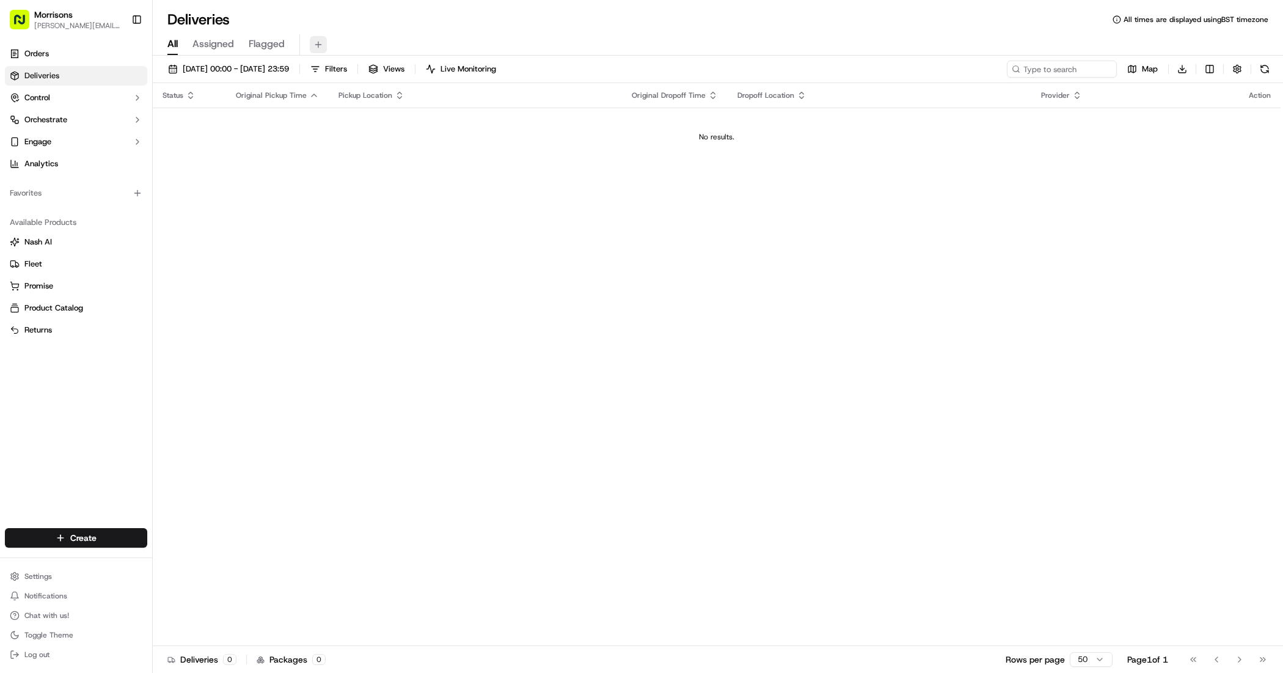
click at [318, 47] on button at bounding box center [318, 44] width 17 height 17
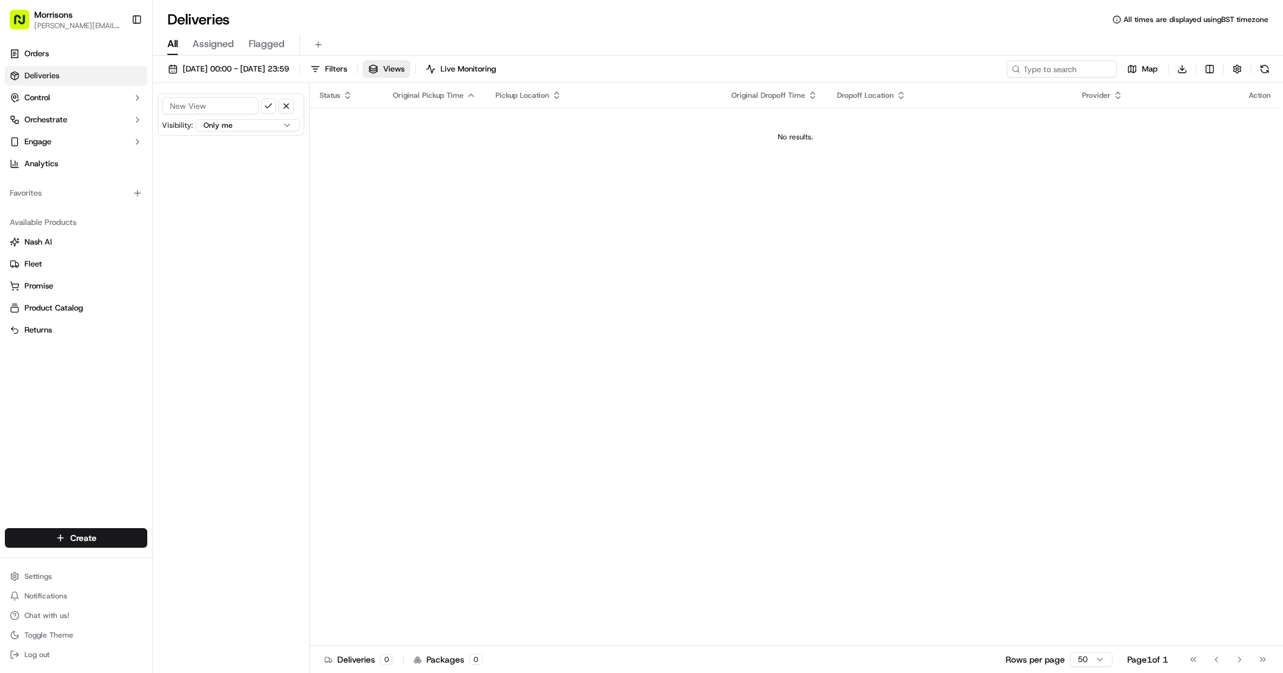
click at [386, 28] on div "Deliveries All times are displayed using BST timezone" at bounding box center [718, 20] width 1130 height 20
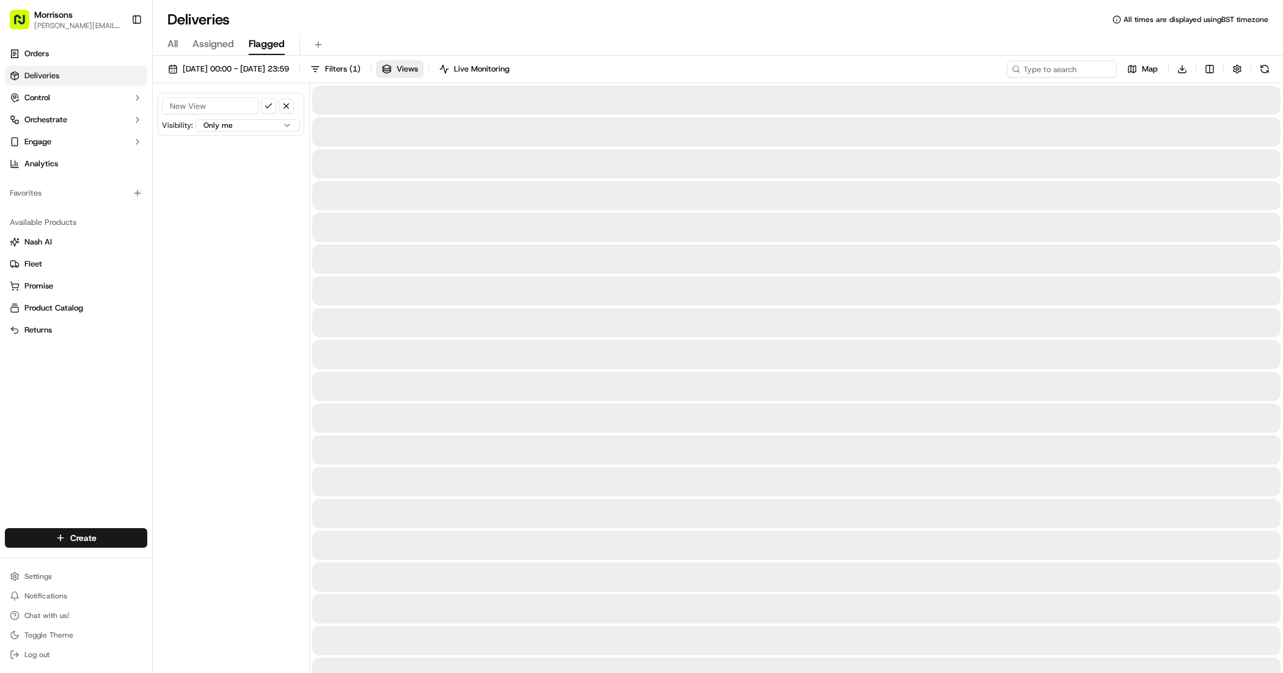
click at [263, 40] on span "Flagged" at bounding box center [267, 44] width 36 height 15
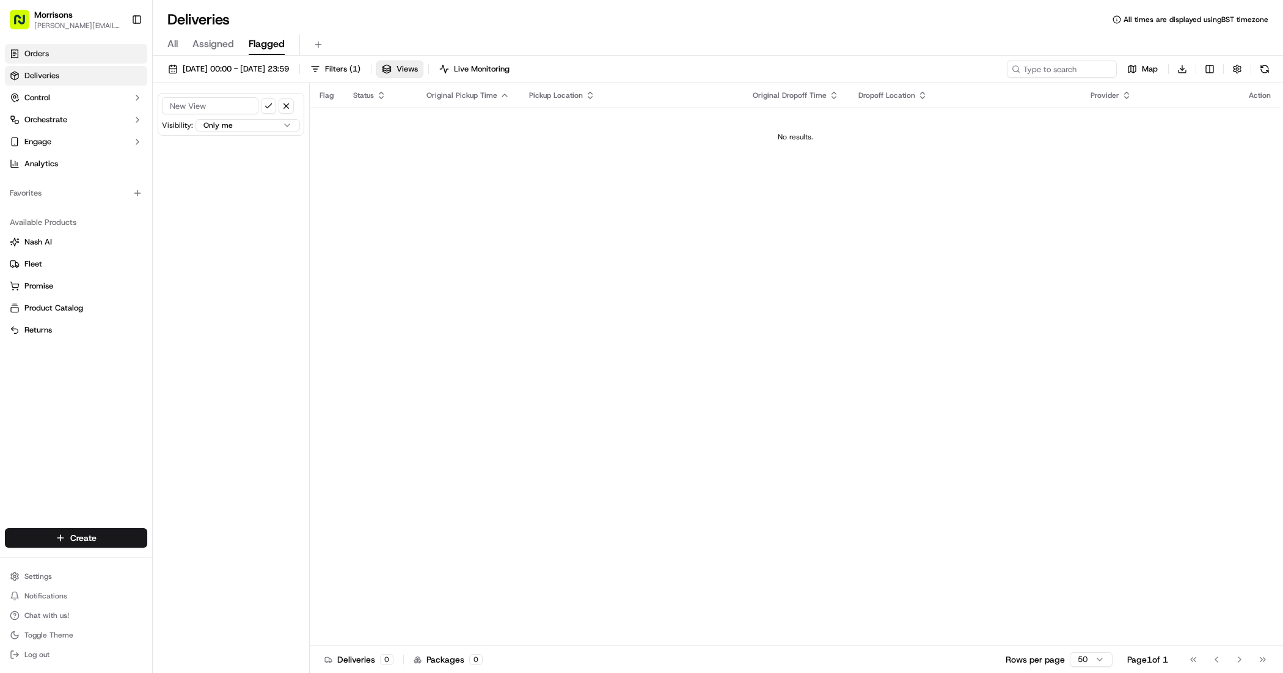
click at [37, 54] on span "Orders" at bounding box center [36, 53] width 24 height 11
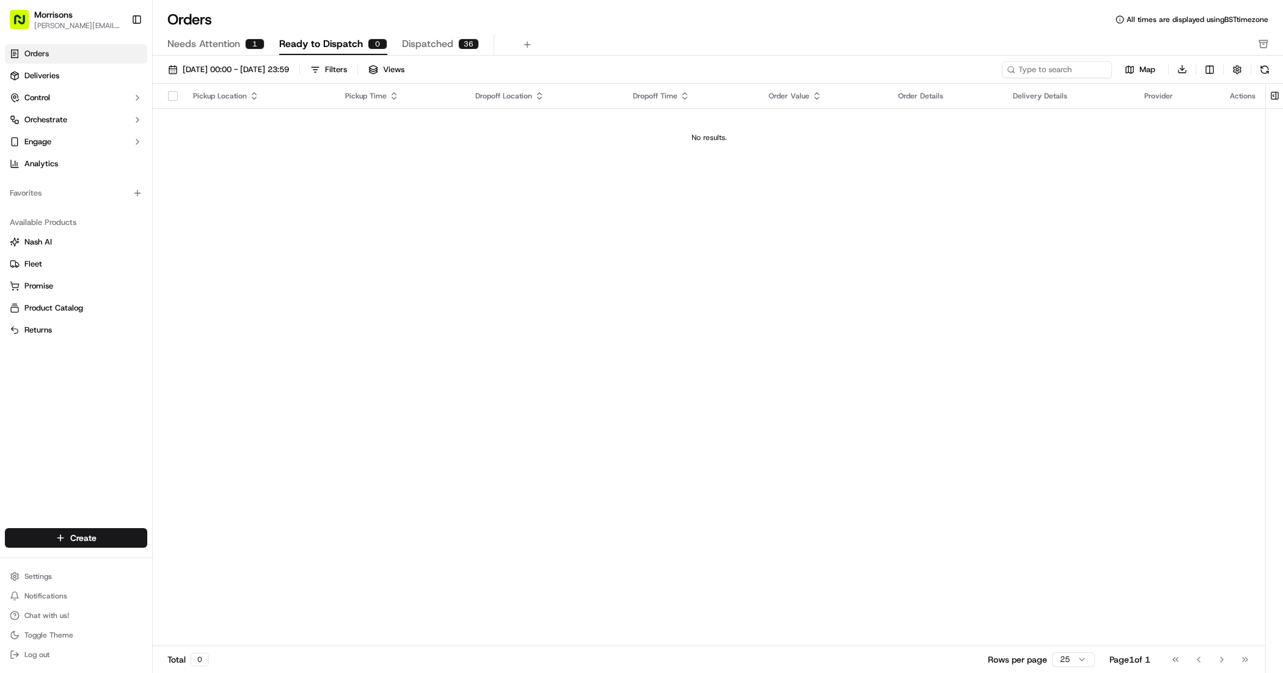
click at [420, 40] on span "Dispatched" at bounding box center [427, 44] width 51 height 15
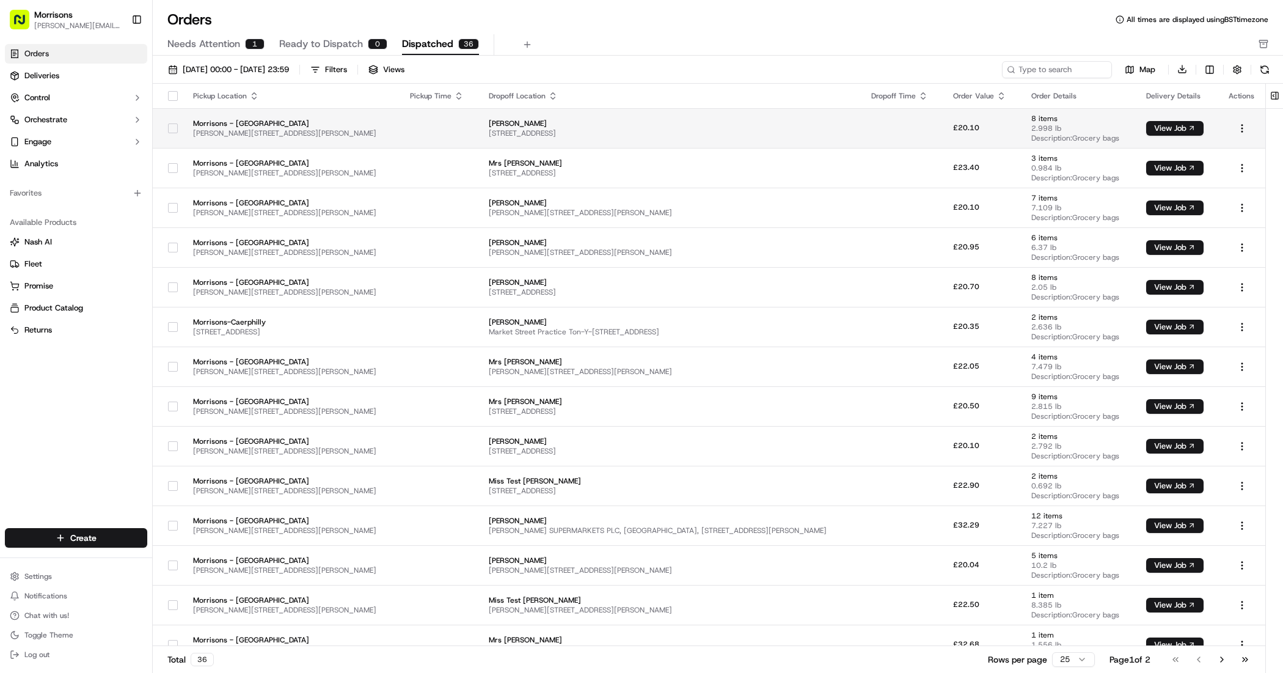
click at [898, 126] on td at bounding box center [902, 128] width 82 height 40
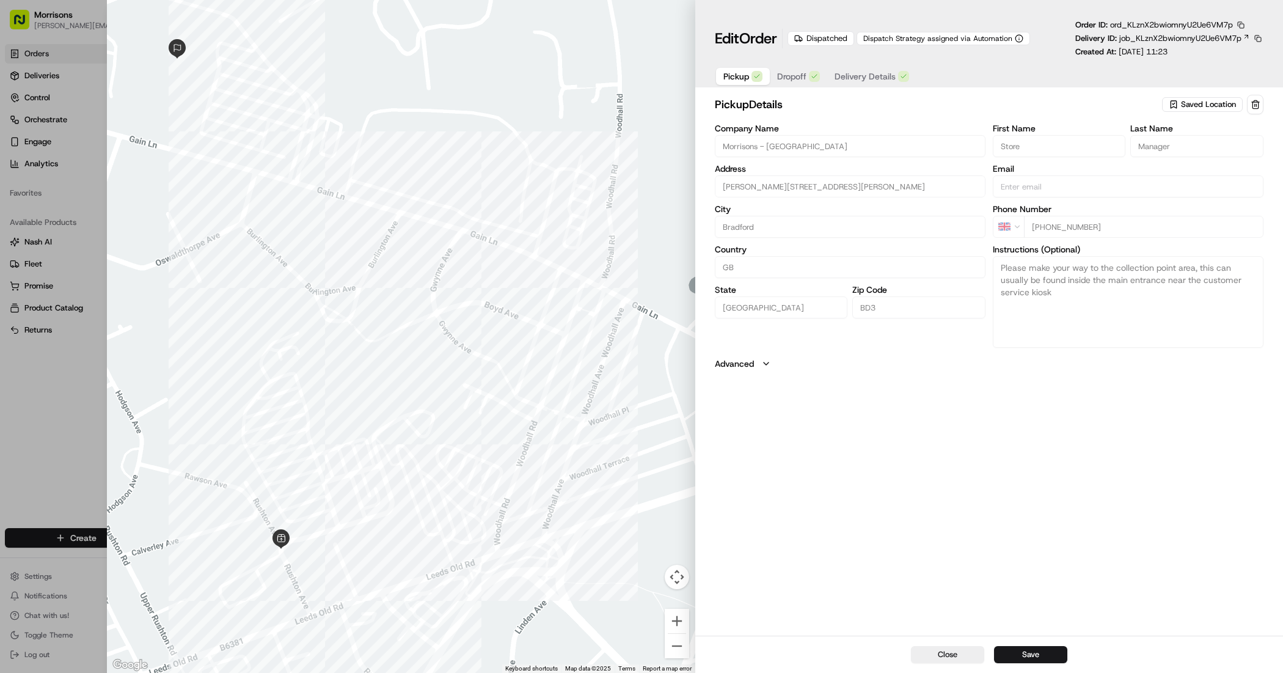
click at [404, 359] on div at bounding box center [401, 336] width 588 height 673
click at [950, 657] on button "Close" at bounding box center [947, 654] width 73 height 17
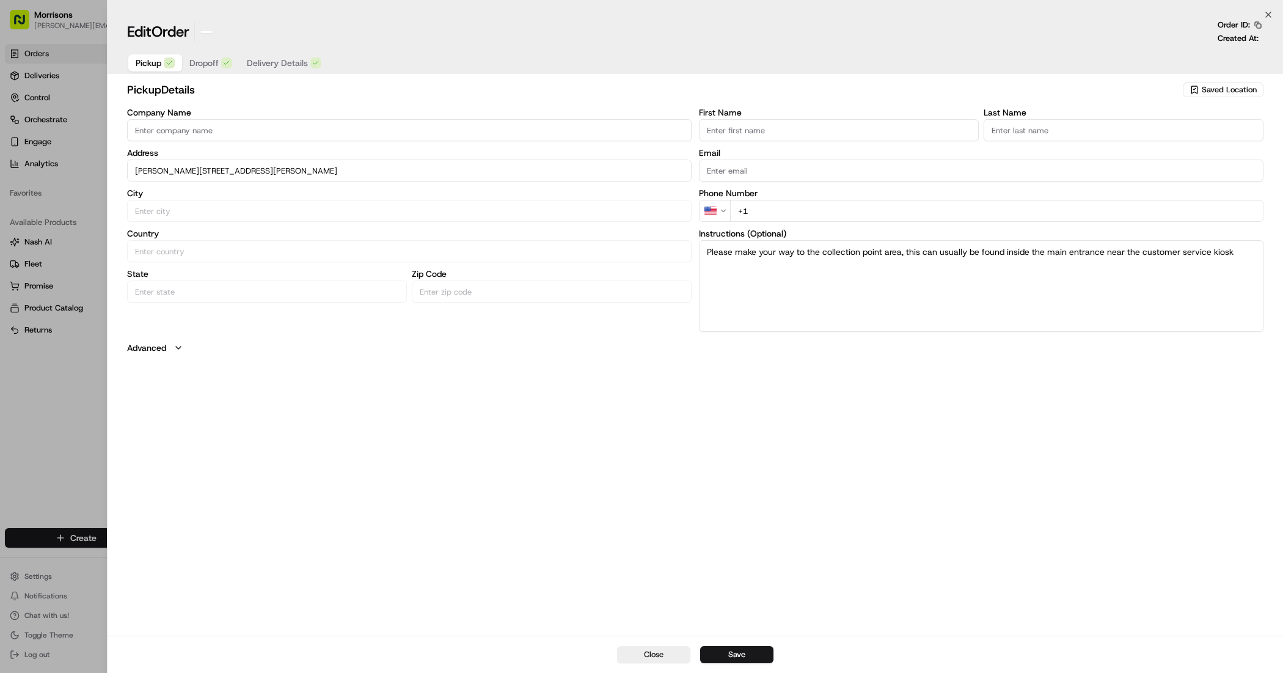
type input "+1"
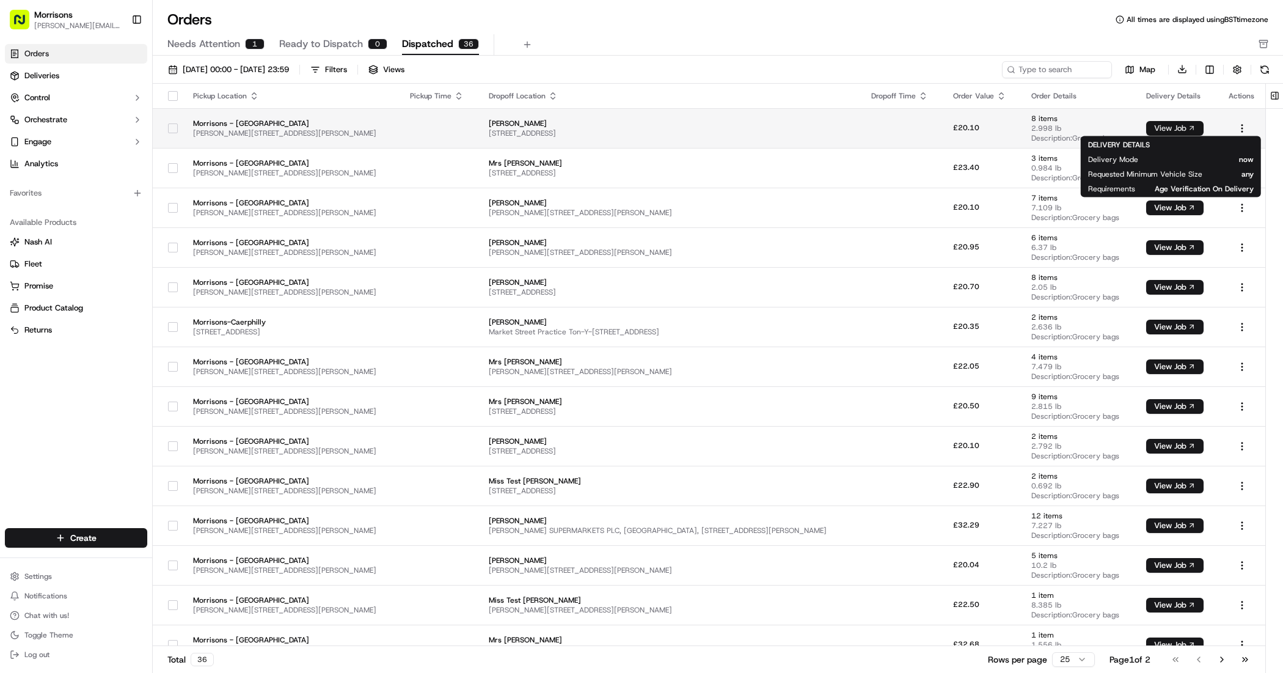
click at [1157, 124] on button "View Job" at bounding box center [1174, 128] width 57 height 15
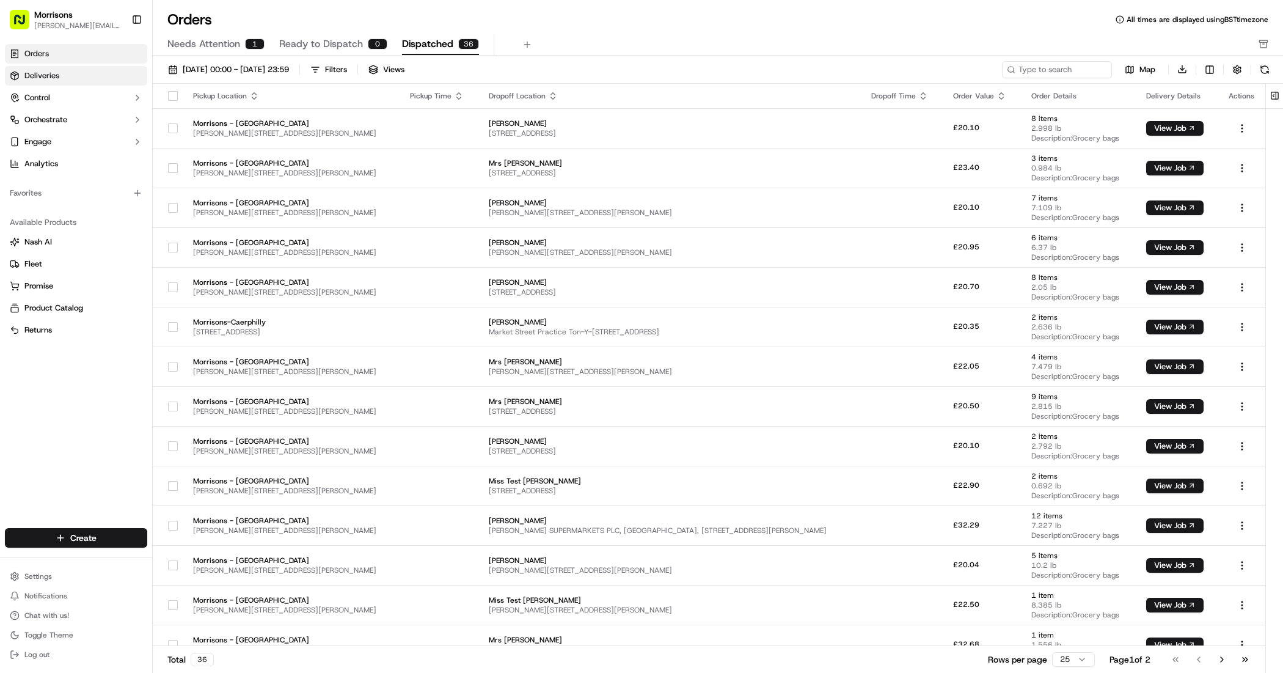
click at [65, 78] on link "Deliveries" at bounding box center [76, 76] width 142 height 20
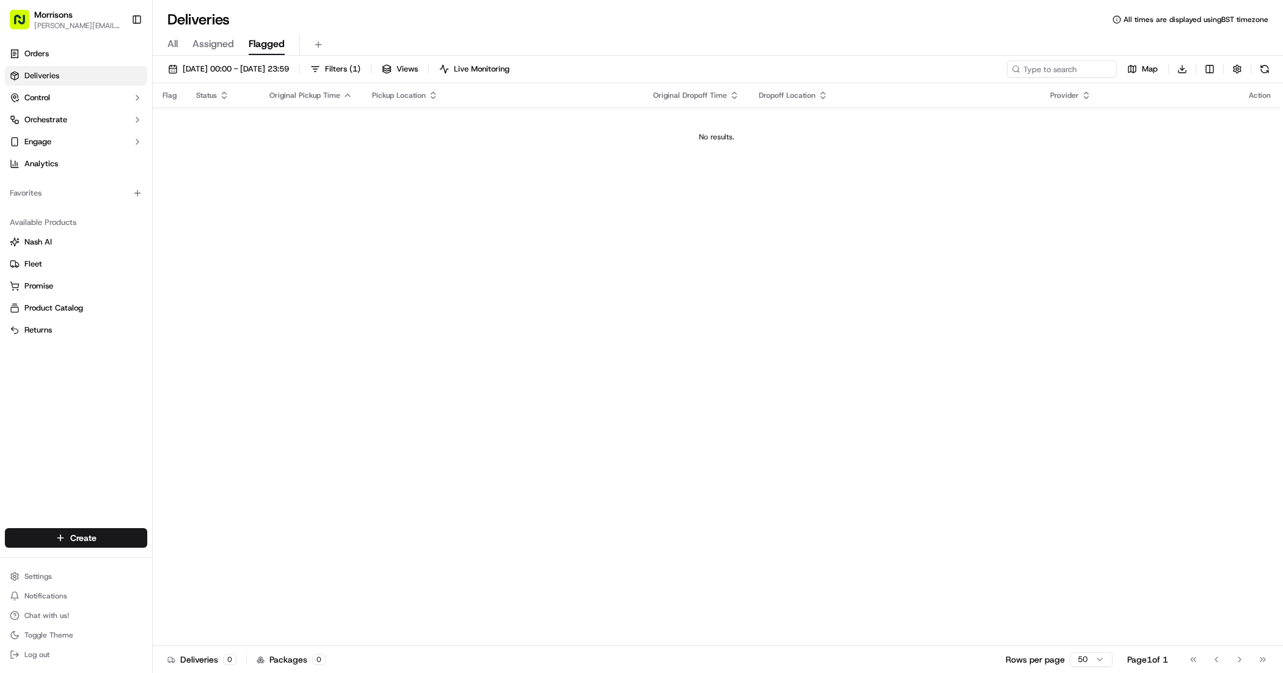
click at [59, 71] on link "Deliveries" at bounding box center [76, 76] width 142 height 20
click at [82, 54] on link "Orders" at bounding box center [76, 54] width 142 height 20
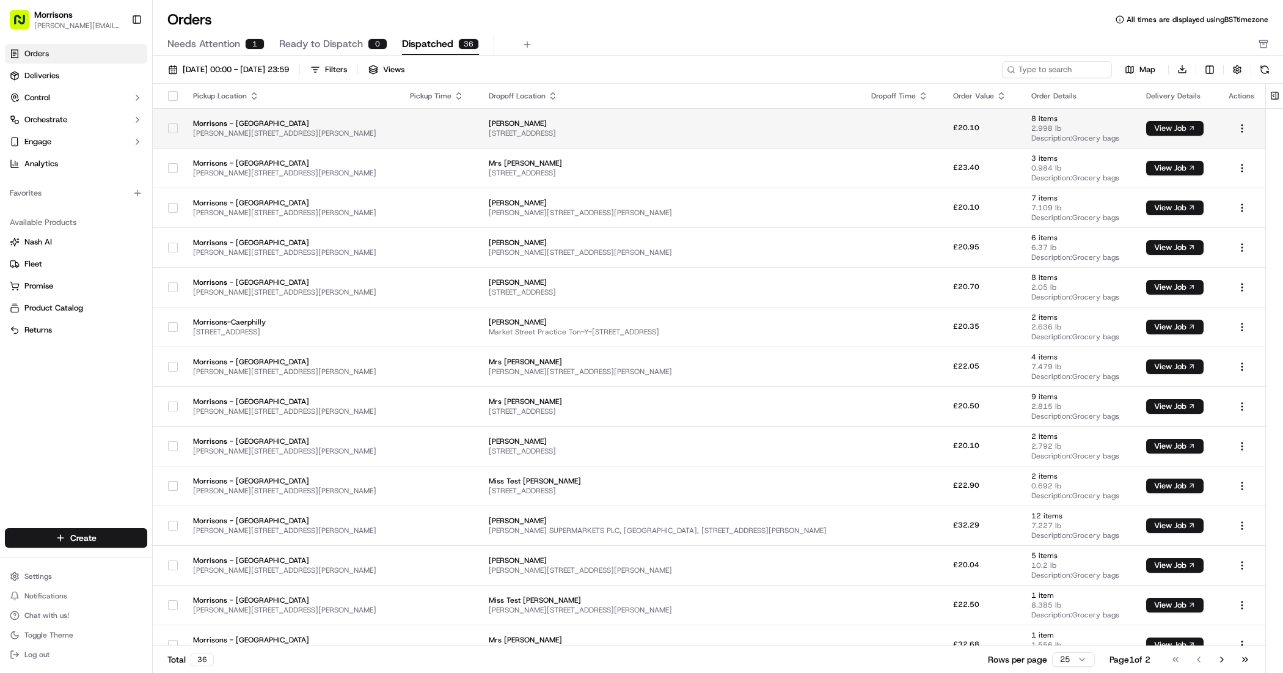
click at [1166, 124] on button "View Job" at bounding box center [1174, 128] width 57 height 15
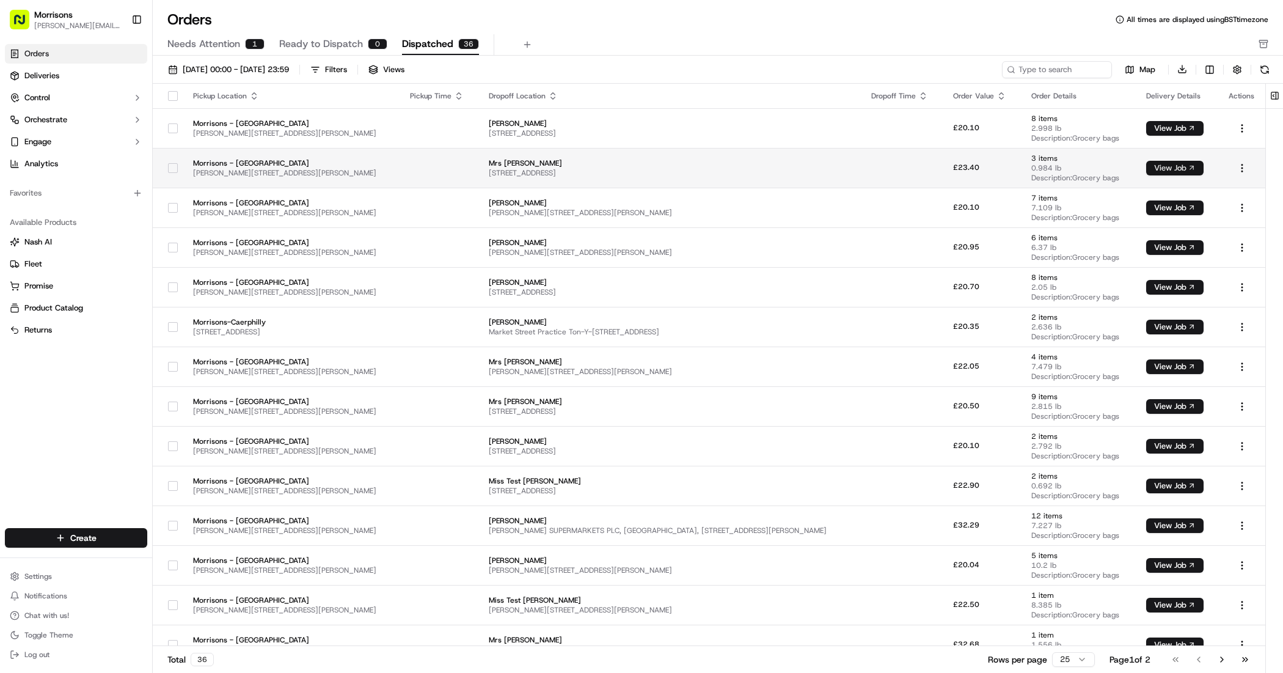
click at [1172, 167] on button "View Job" at bounding box center [1174, 168] width 57 height 15
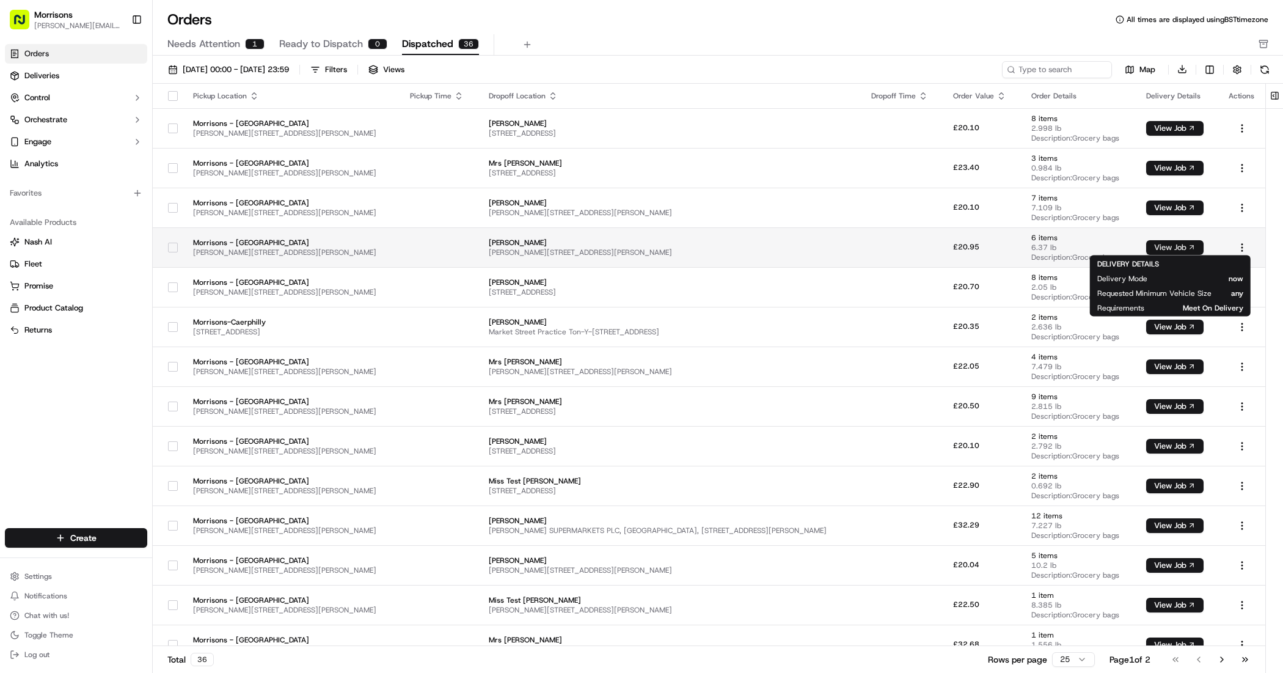
click at [1159, 249] on button "View Job" at bounding box center [1174, 247] width 57 height 15
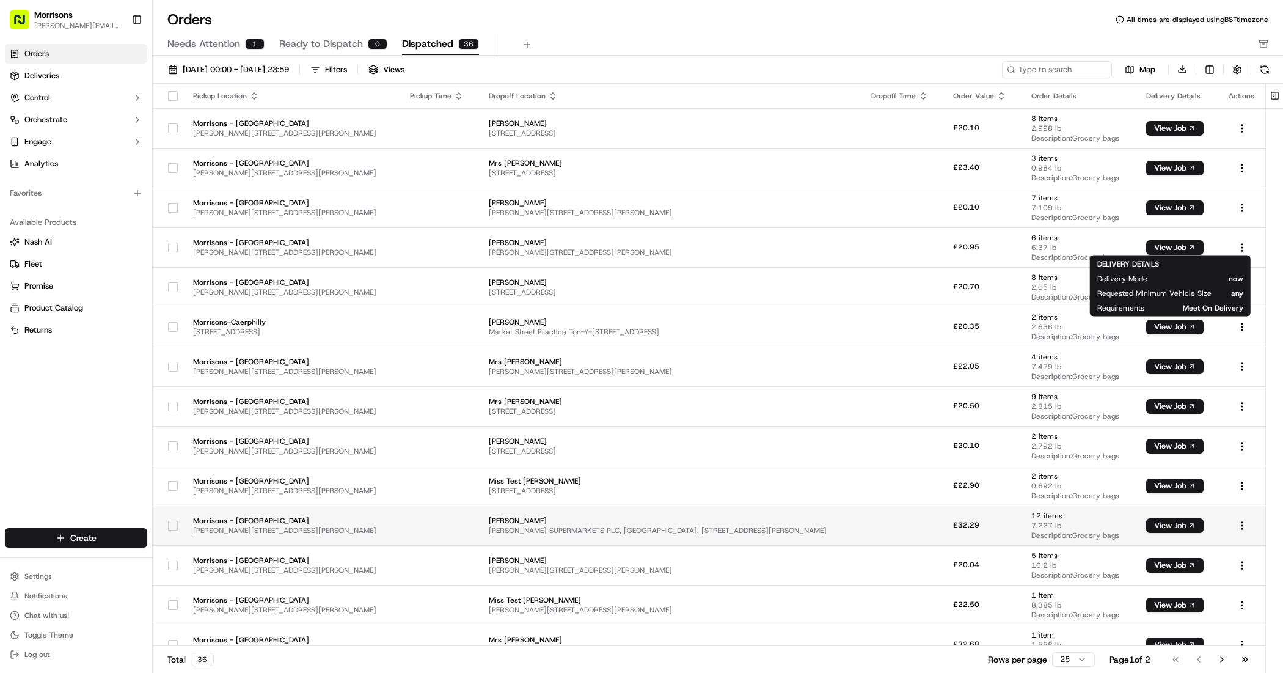
click at [1160, 523] on button "View Job" at bounding box center [1174, 525] width 57 height 15
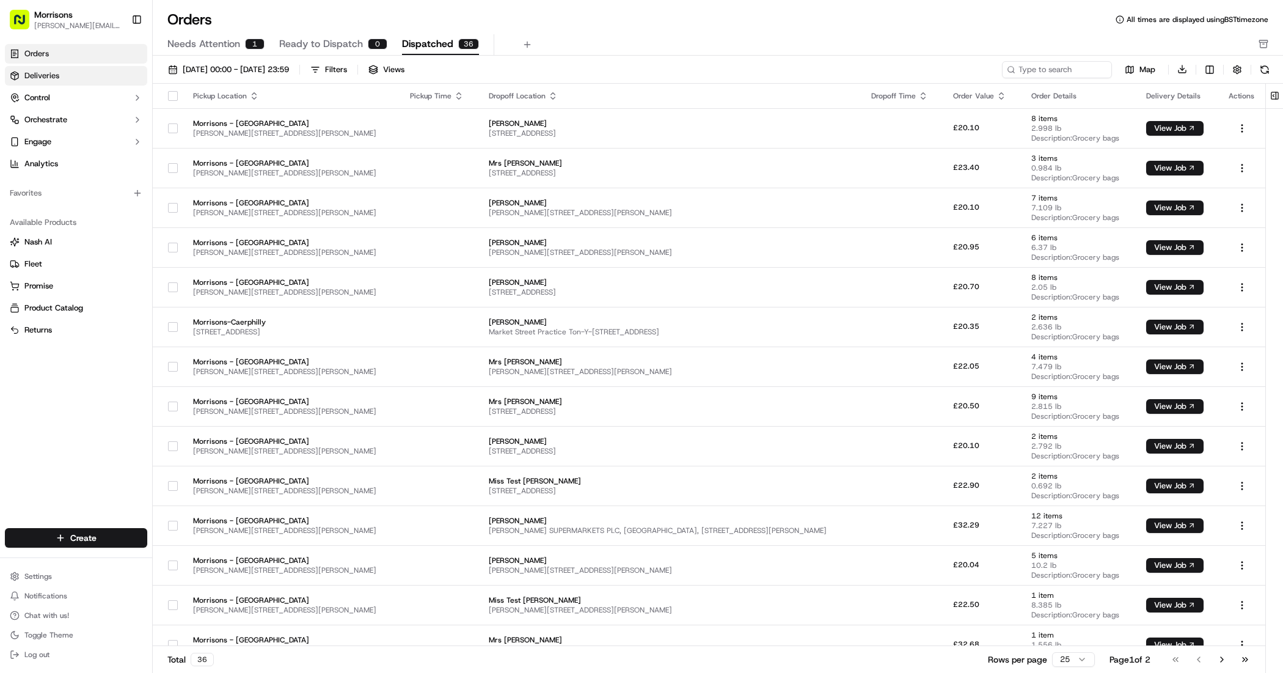
click at [45, 72] on span "Deliveries" at bounding box center [41, 75] width 35 height 11
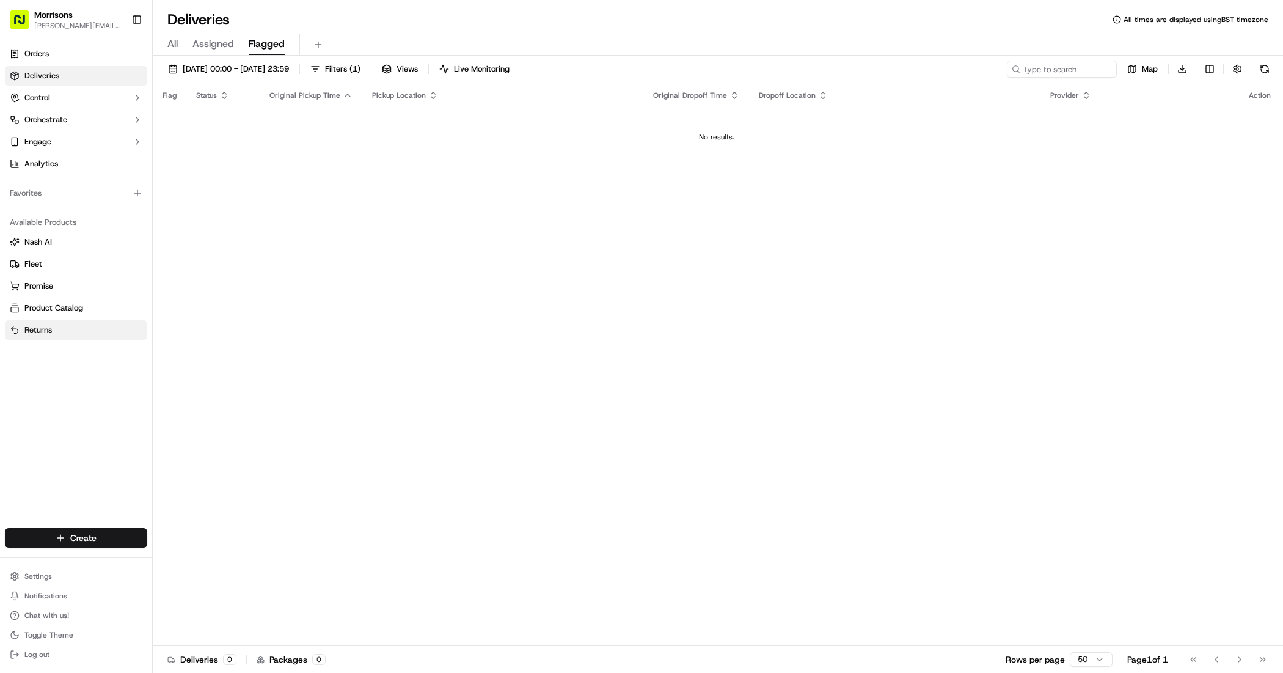
click at [34, 323] on button "Returns" at bounding box center [76, 330] width 142 height 20
click at [49, 164] on span "Analytics" at bounding box center [41, 163] width 34 height 11
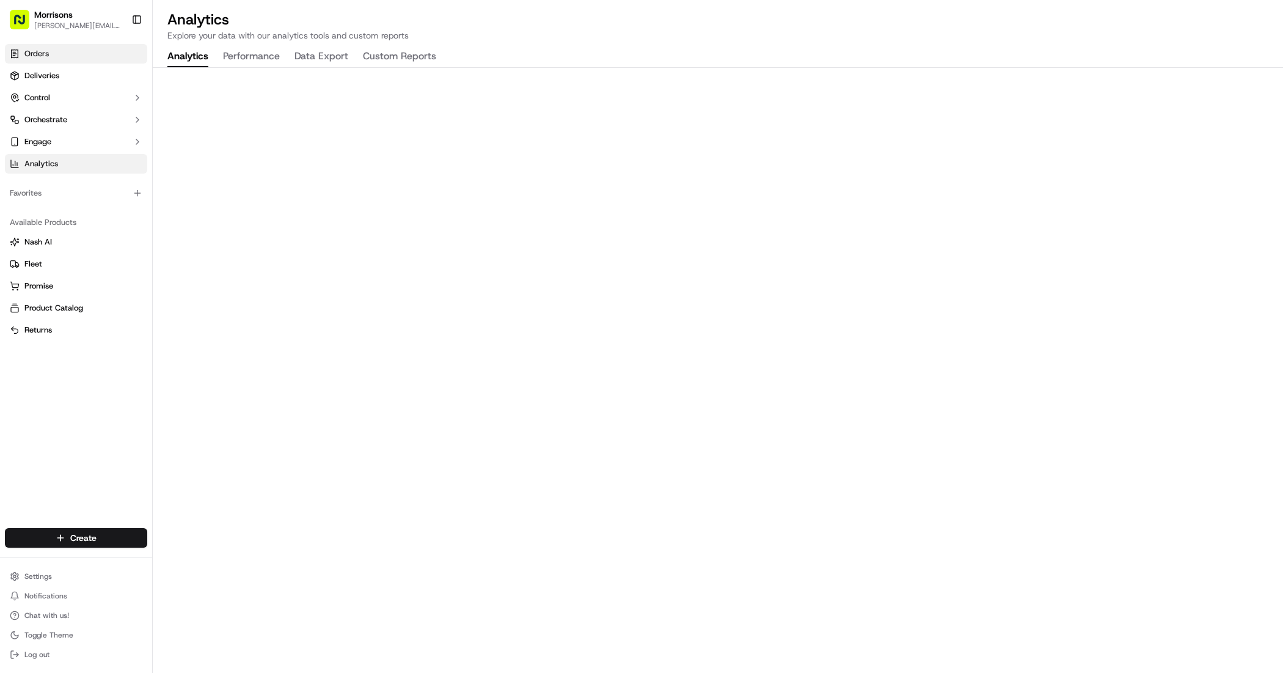
click at [38, 58] on span "Orders" at bounding box center [36, 53] width 24 height 11
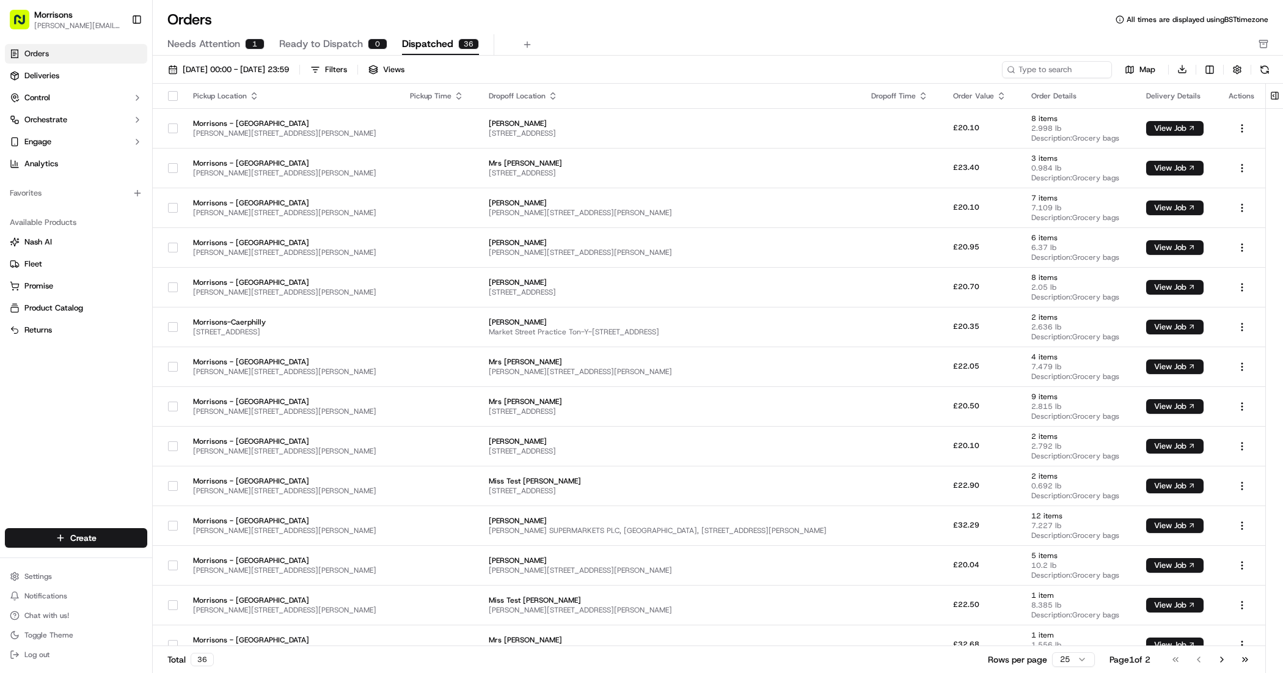
click at [202, 45] on span "Needs Attention" at bounding box center [203, 44] width 73 height 15
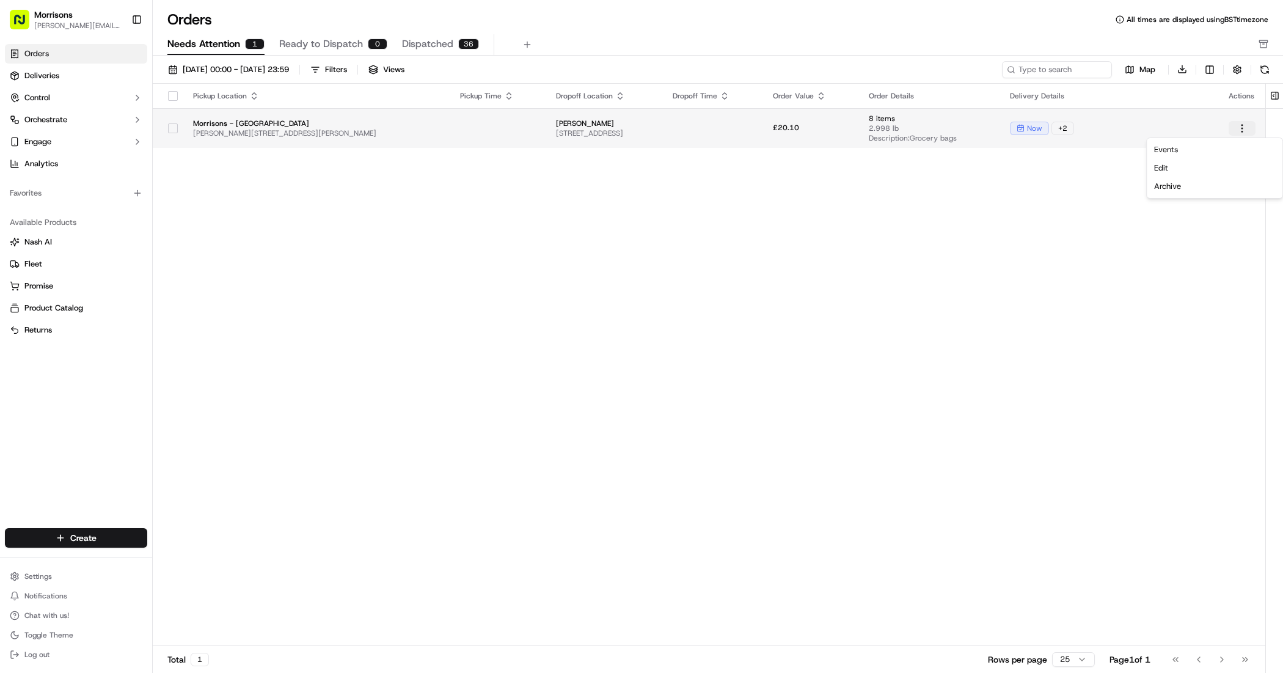
click at [1245, 125] on html "Morrisons laura.farr@morrisonsplc.co.uk Toggle Sidebar Orders Deliveries Contro…" at bounding box center [641, 336] width 1283 height 673
click at [58, 75] on html "Morrisons laura.farr@morrisonsplc.co.uk Toggle Sidebar Orders Deliveries Contro…" at bounding box center [641, 336] width 1283 height 673
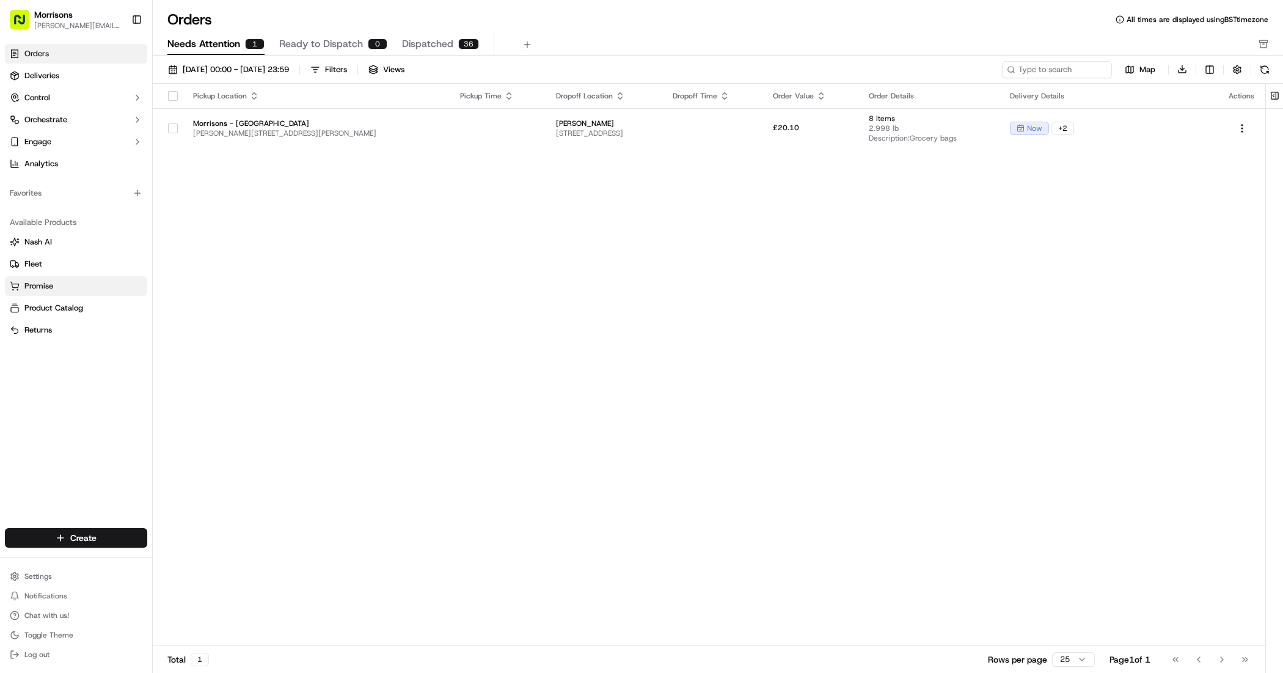
click at [43, 288] on span "Promise" at bounding box center [38, 285] width 29 height 11
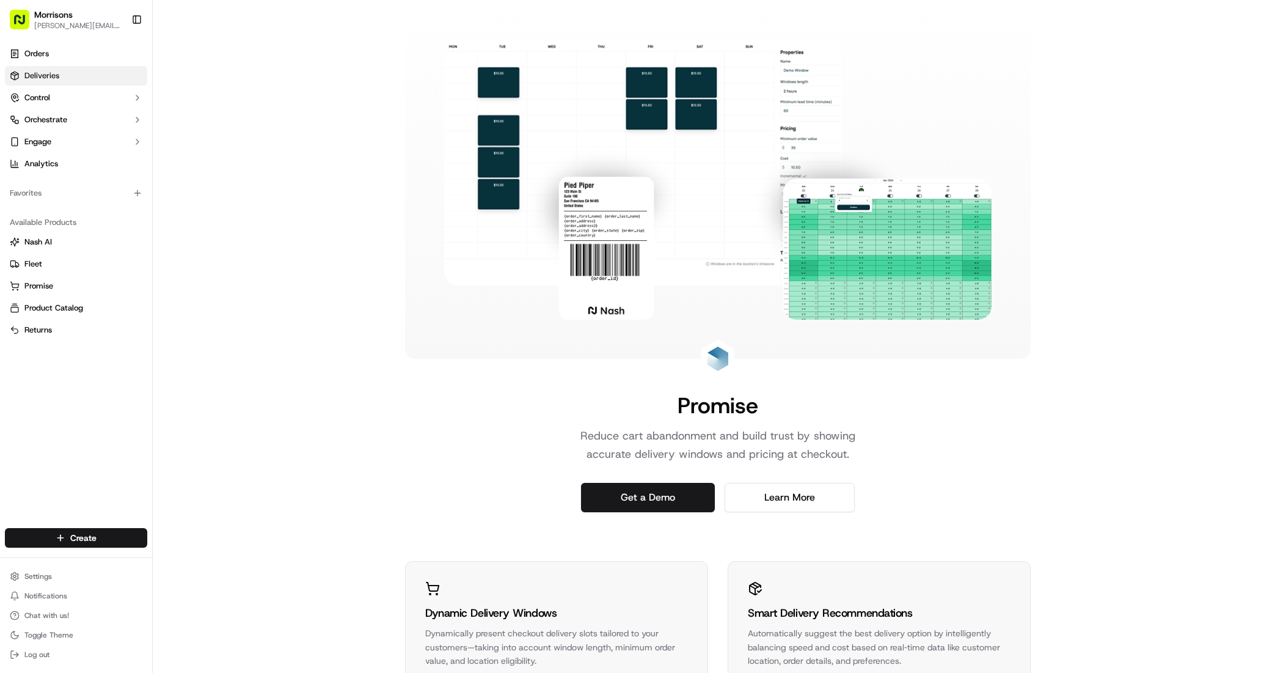
click at [38, 70] on span "Deliveries" at bounding box center [41, 75] width 35 height 11
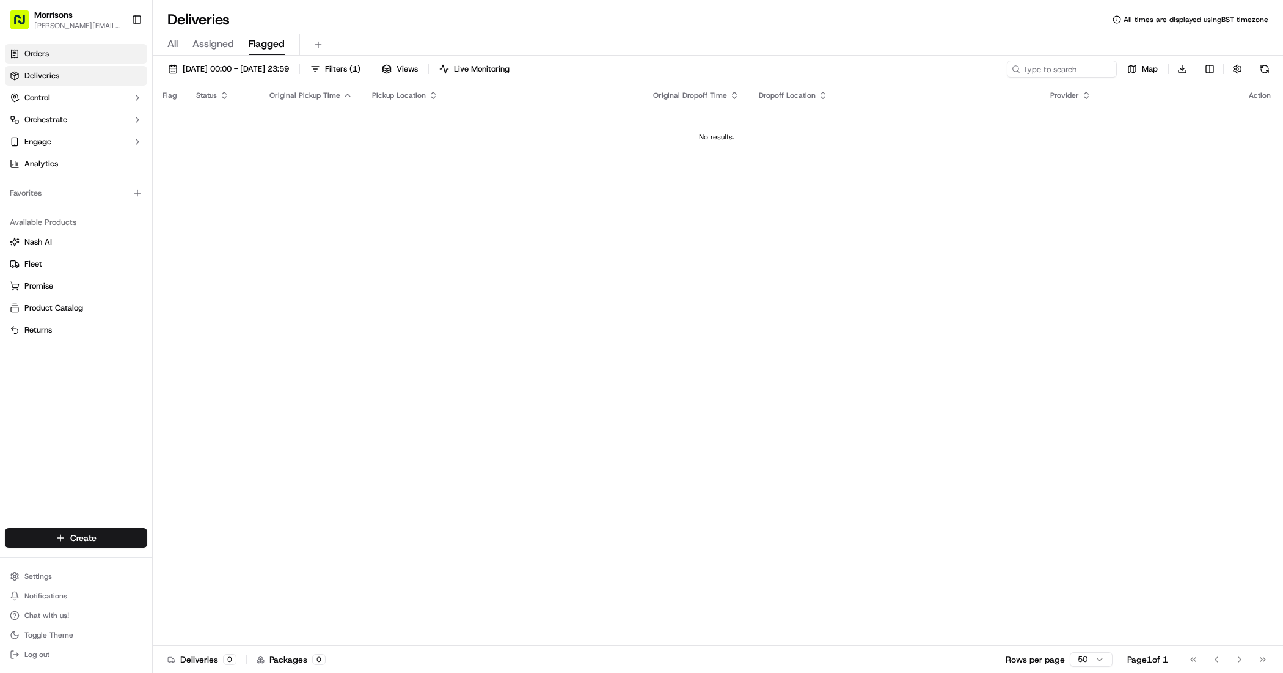
click at [66, 55] on link "Orders" at bounding box center [76, 54] width 142 height 20
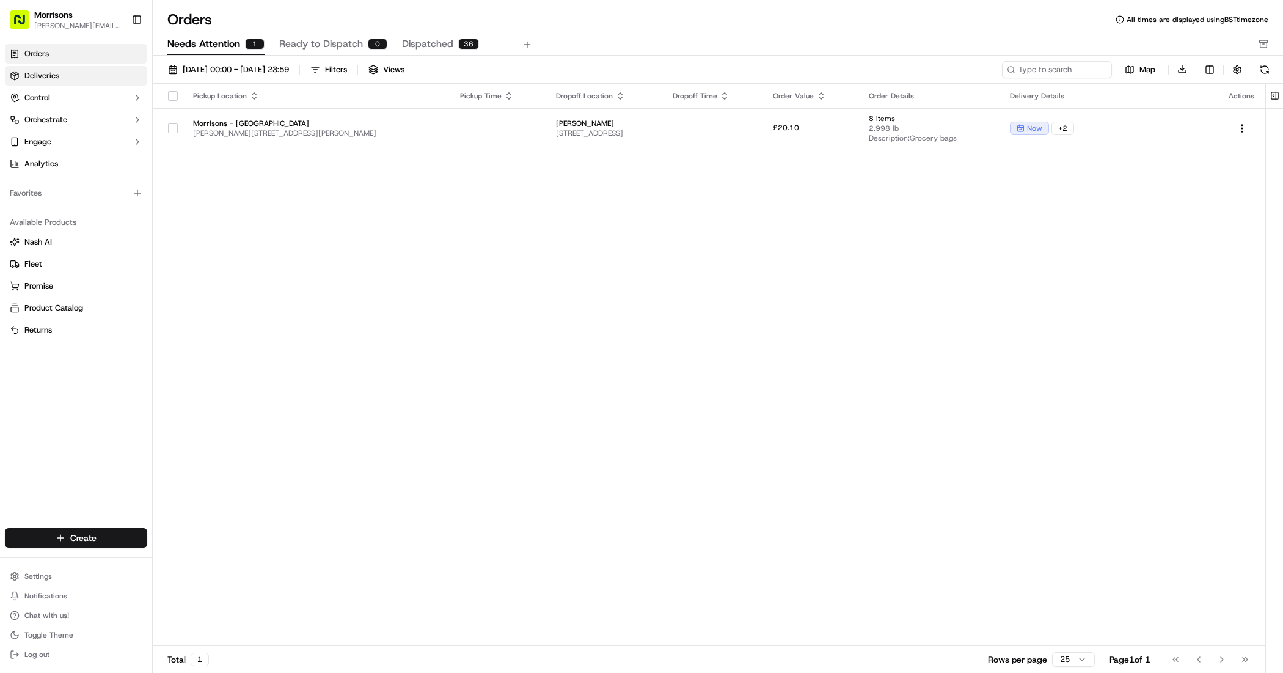
click at [66, 76] on link "Deliveries" at bounding box center [76, 76] width 142 height 20
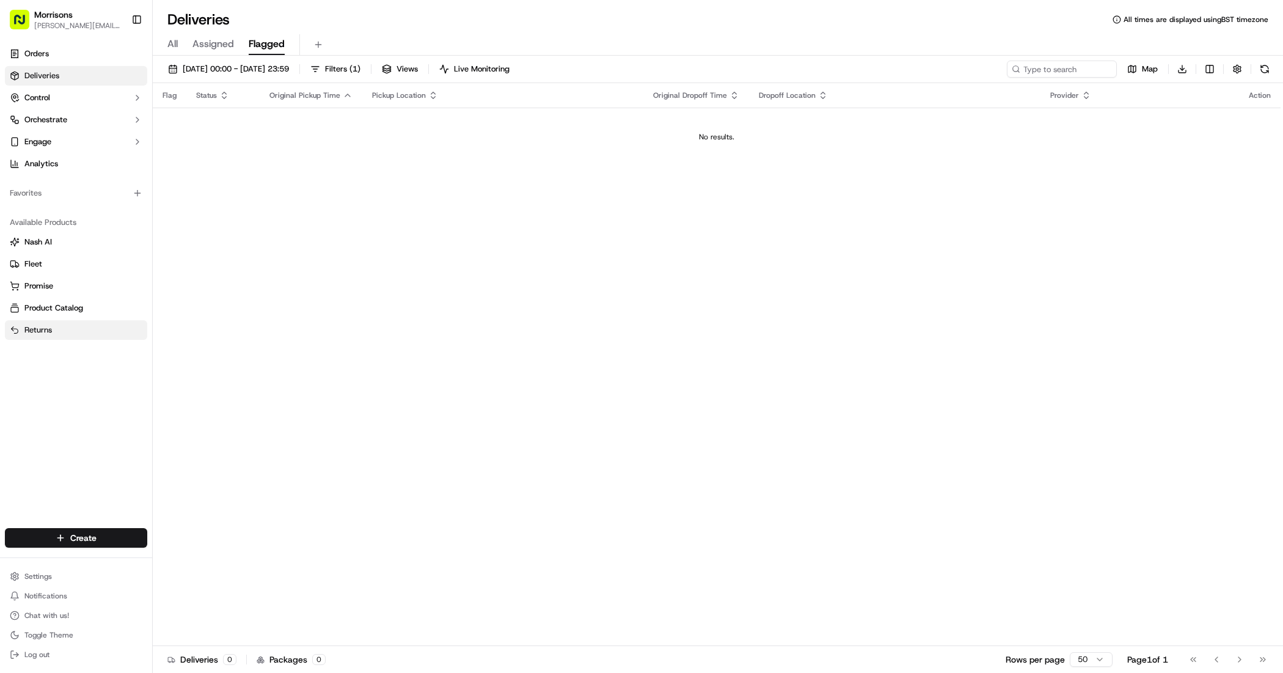
click at [45, 326] on span "Returns" at bounding box center [37, 329] width 27 height 11
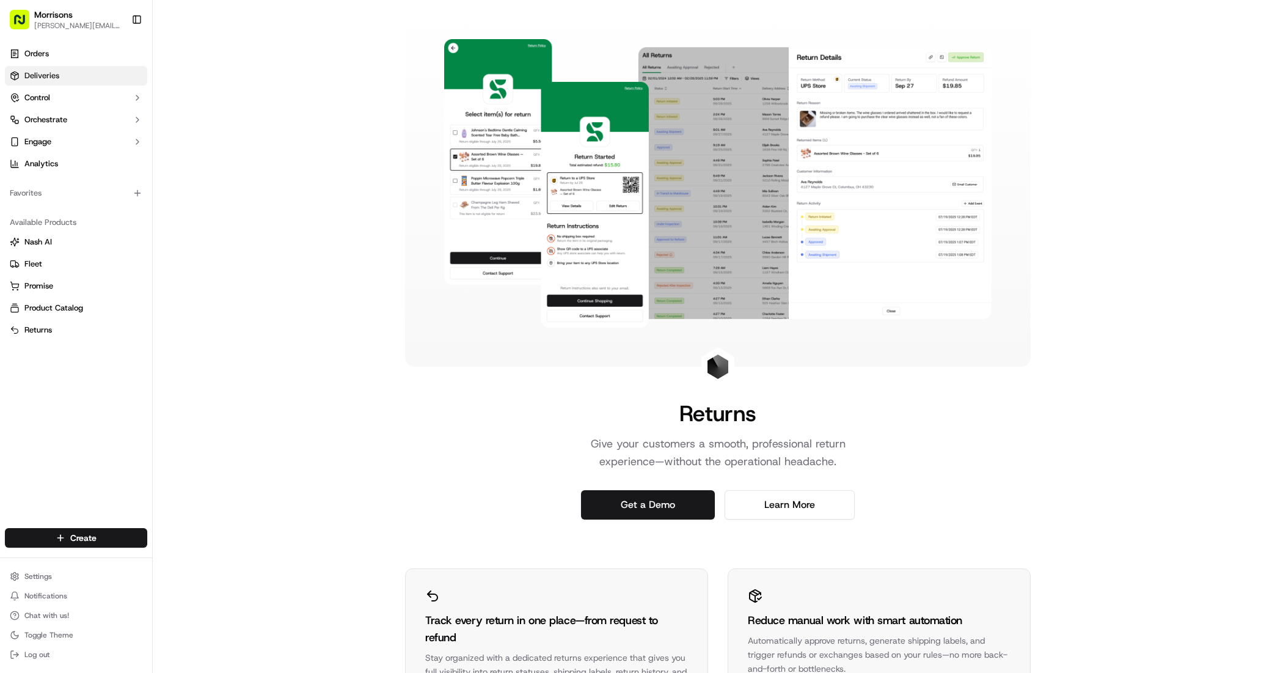
click at [40, 74] on span "Deliveries" at bounding box center [41, 75] width 35 height 11
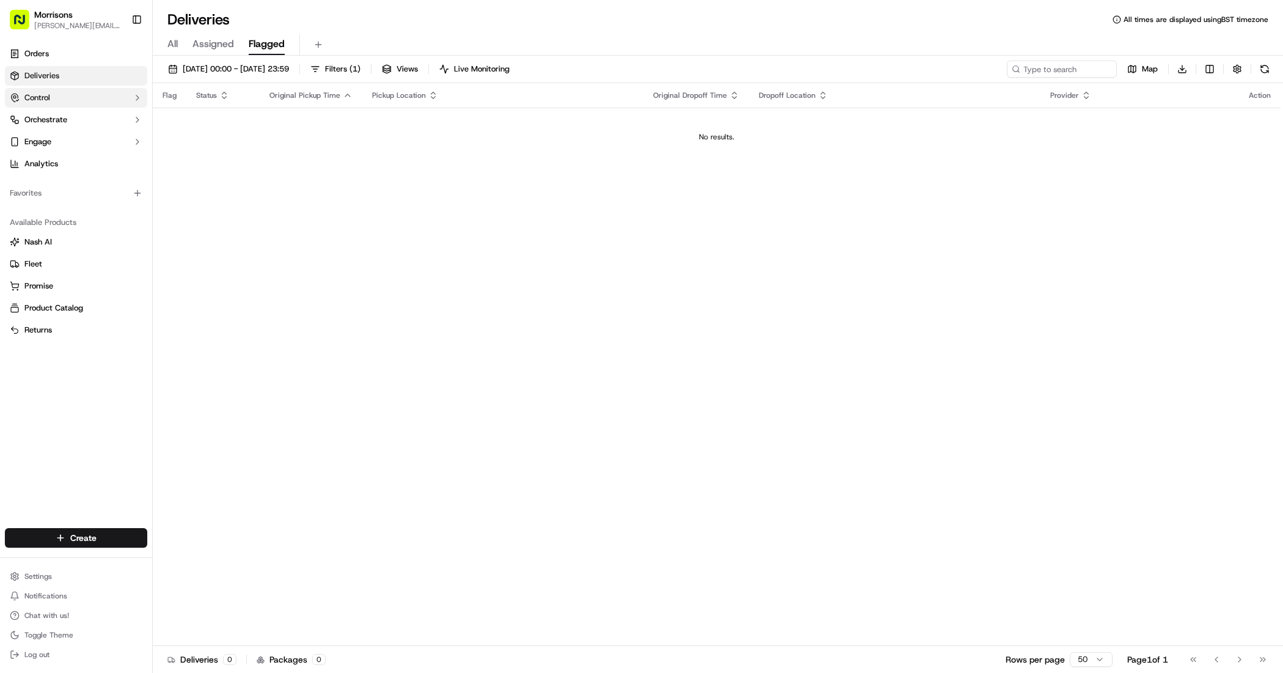
click at [126, 98] on button "Control" at bounding box center [76, 98] width 142 height 20
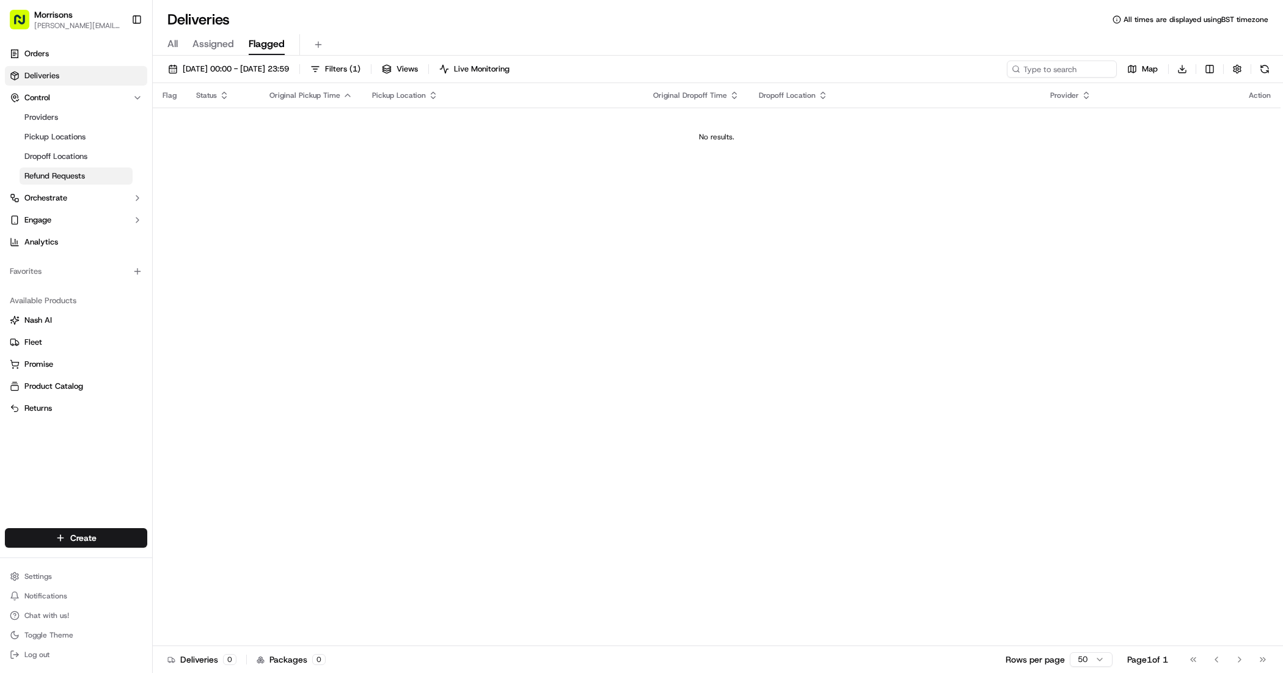
click at [81, 174] on span "Refund Requests" at bounding box center [54, 175] width 60 height 11
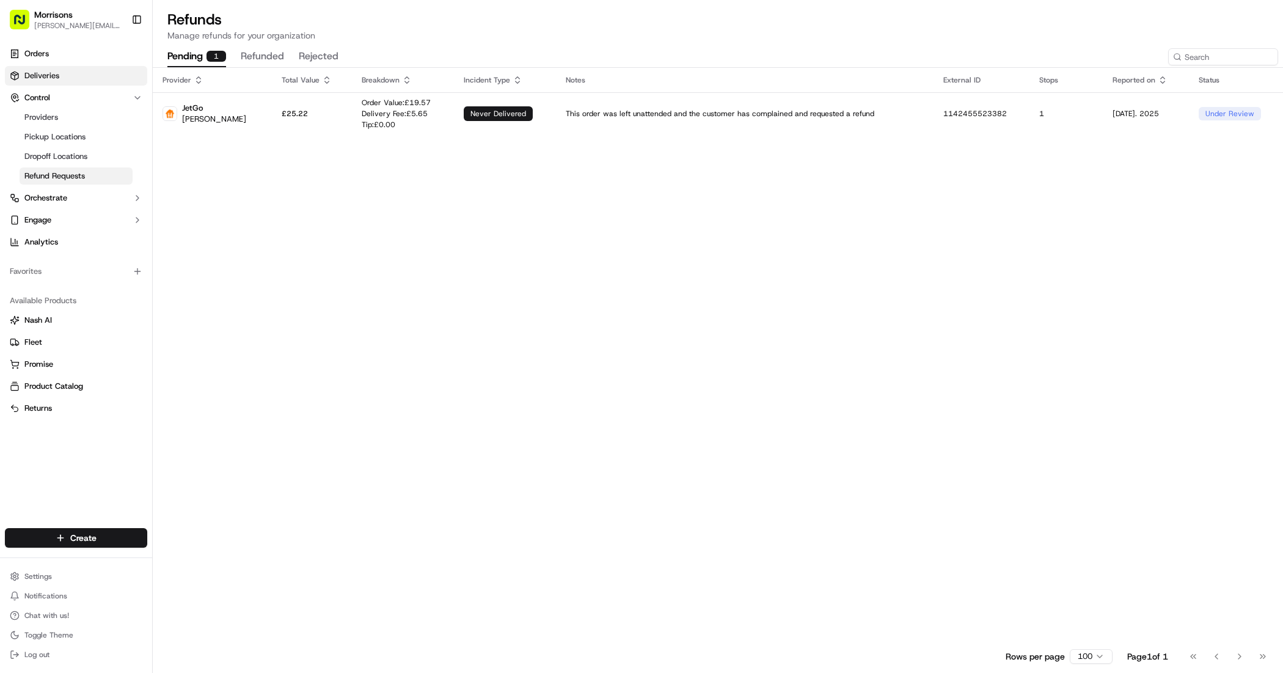
click at [35, 75] on span "Deliveries" at bounding box center [41, 75] width 35 height 11
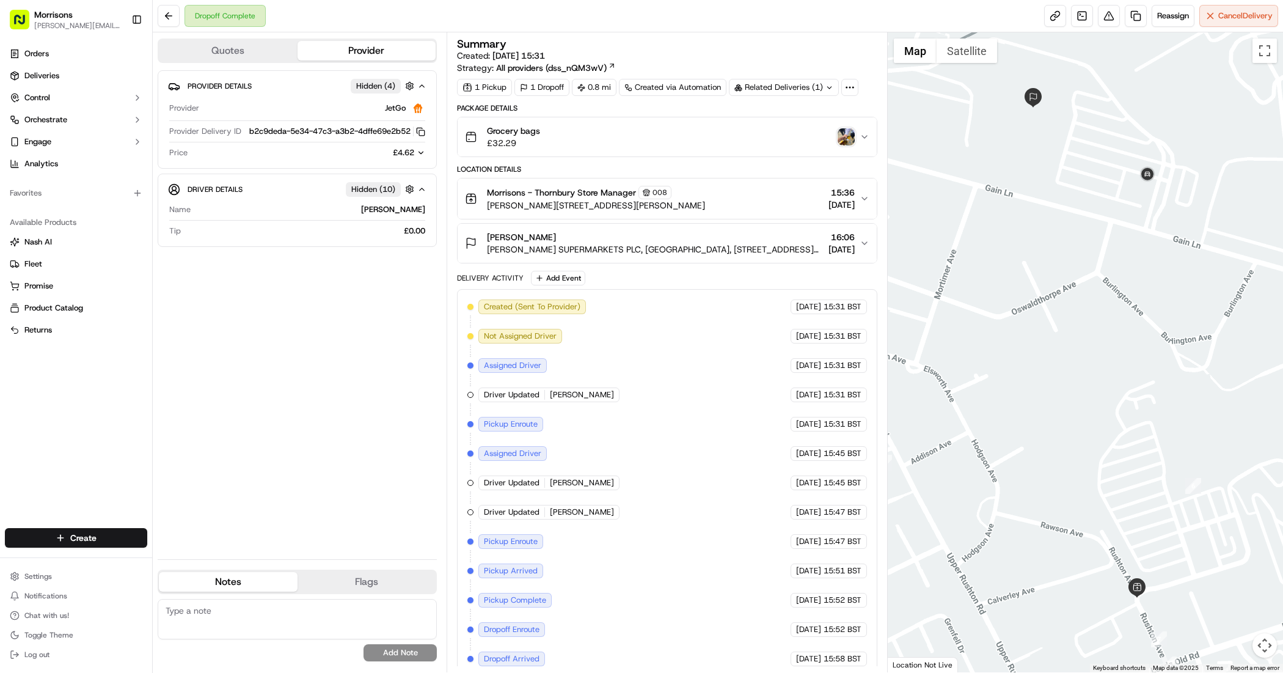
scroll to position [45, 0]
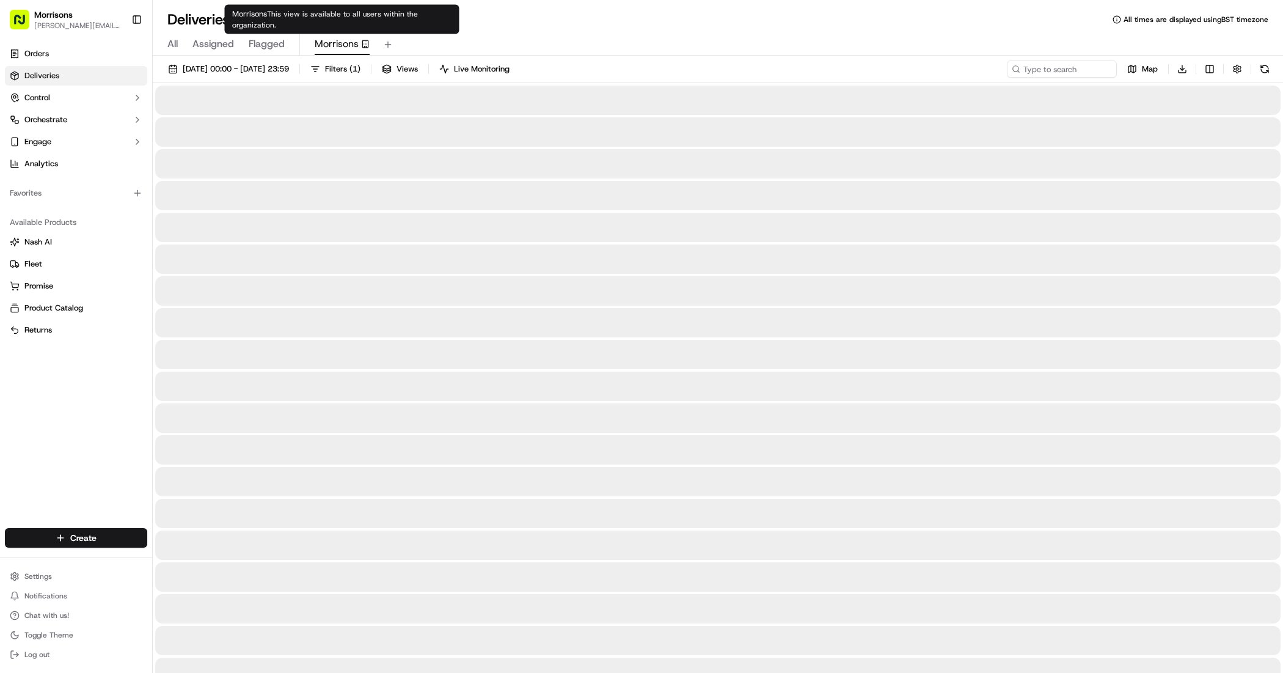
click at [336, 46] on span "Morrisons" at bounding box center [337, 44] width 44 height 15
